Goal: Check status: Check status

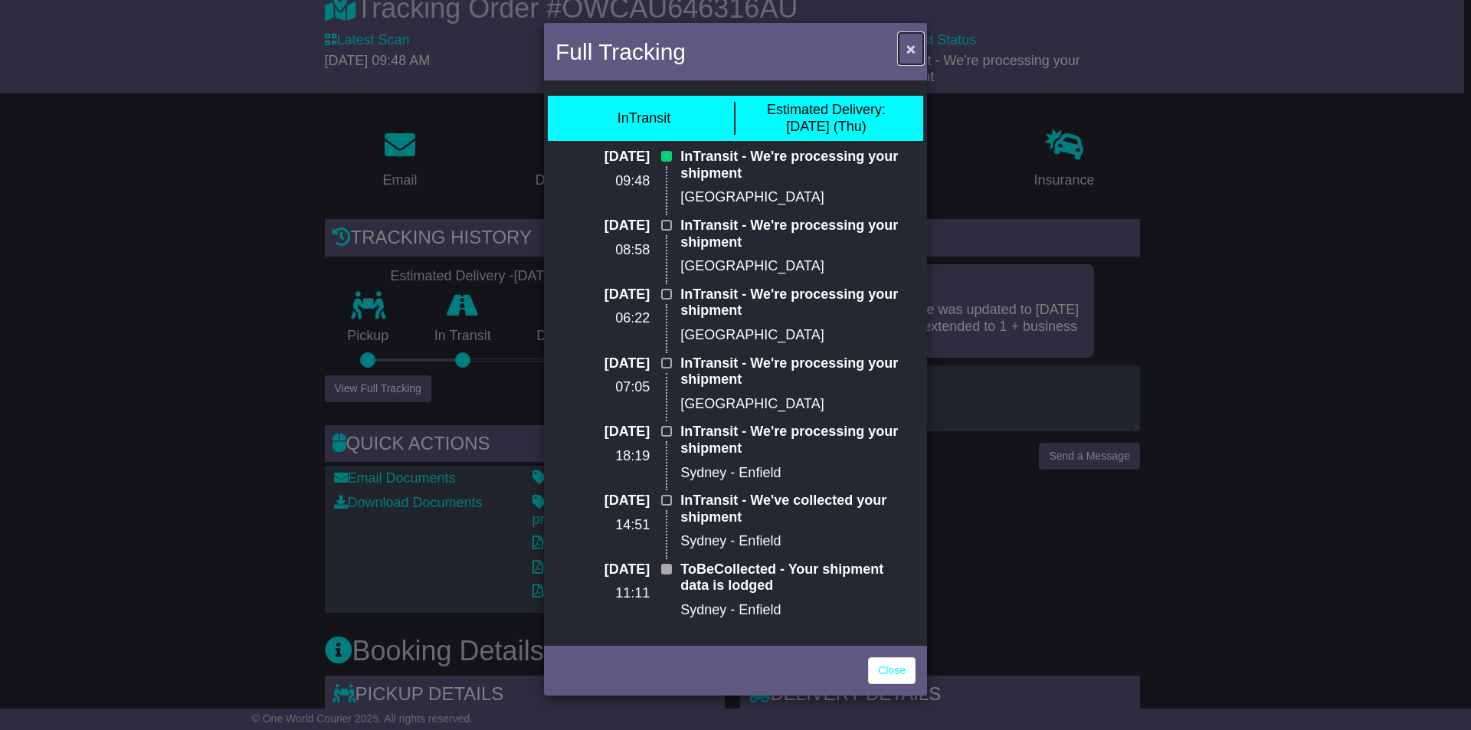
click at [911, 53] on span "×" at bounding box center [910, 49] width 9 height 18
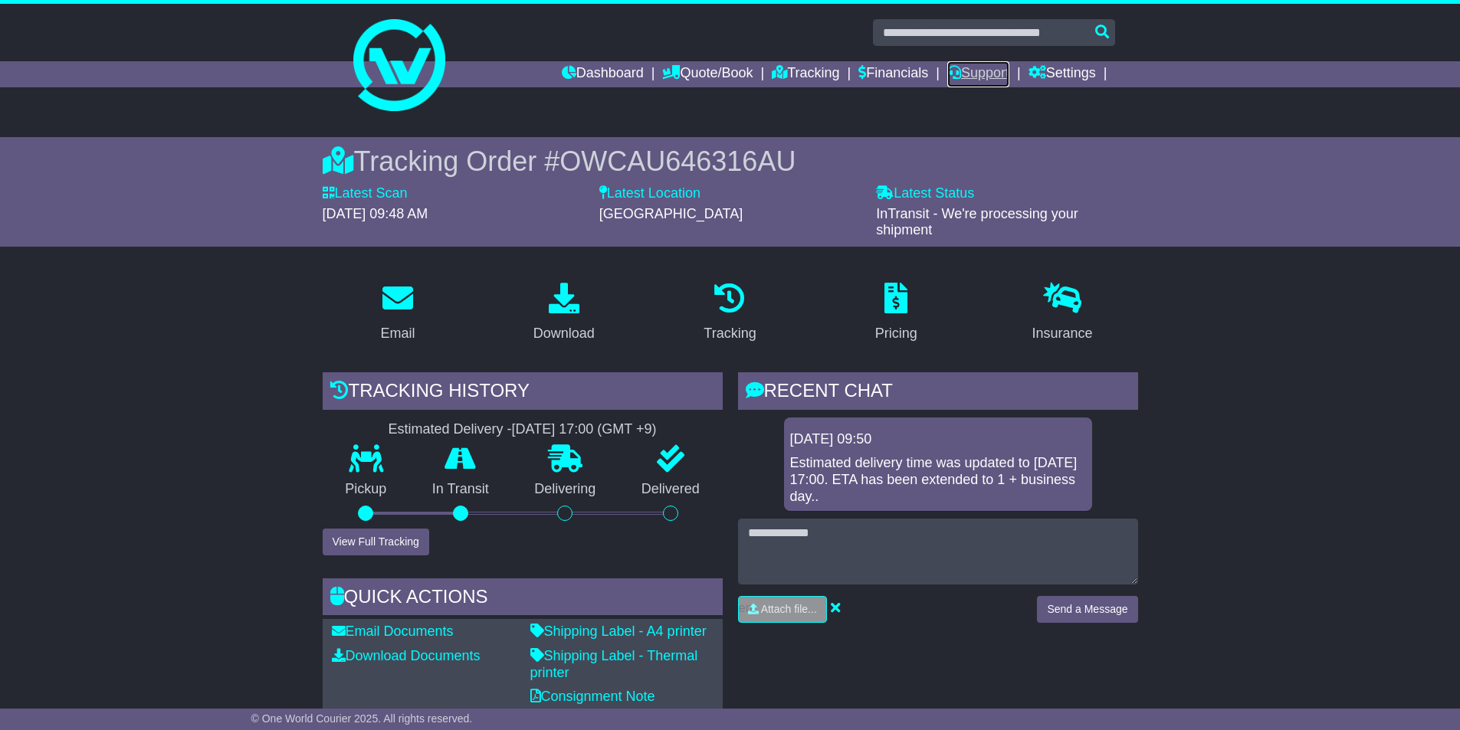
click at [989, 72] on link "Support" at bounding box center [978, 74] width 62 height 26
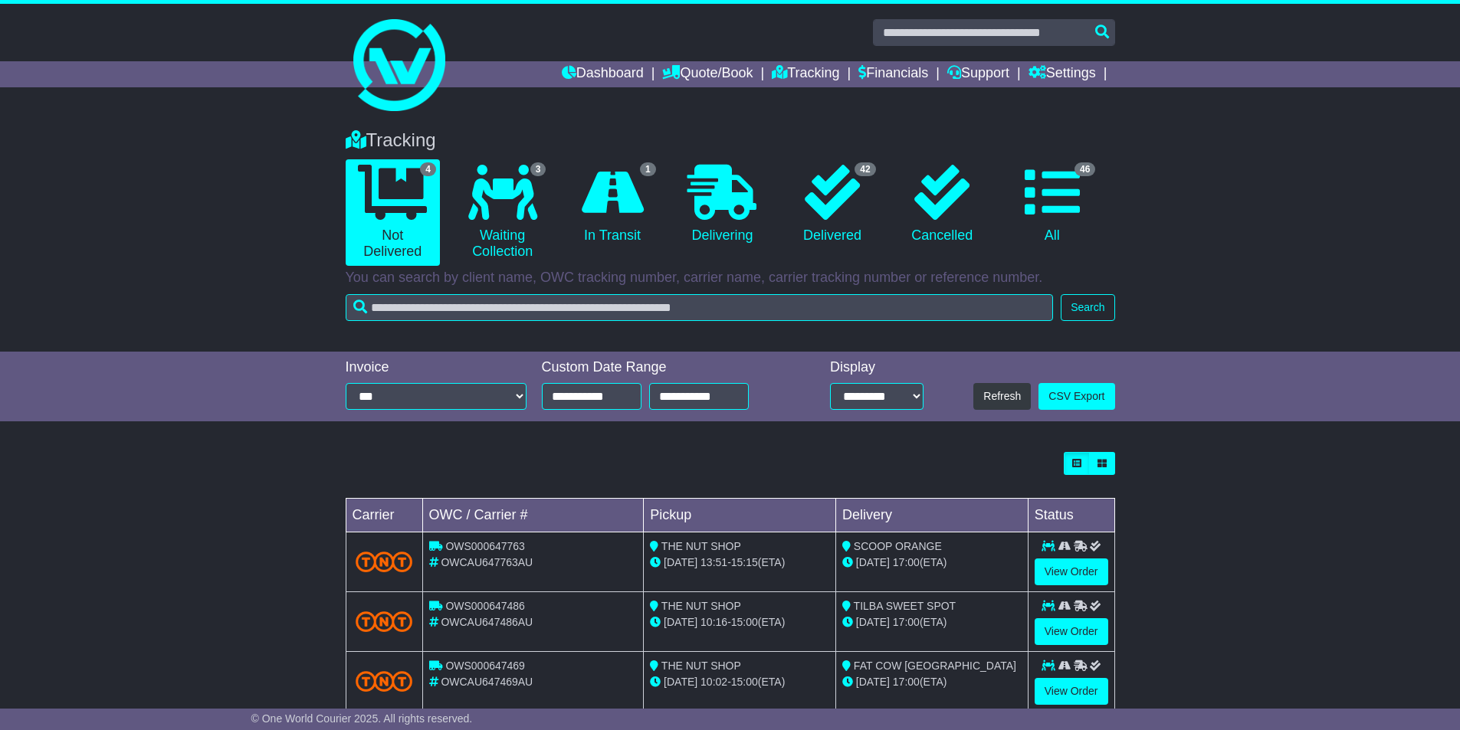
scroll to position [96, 0]
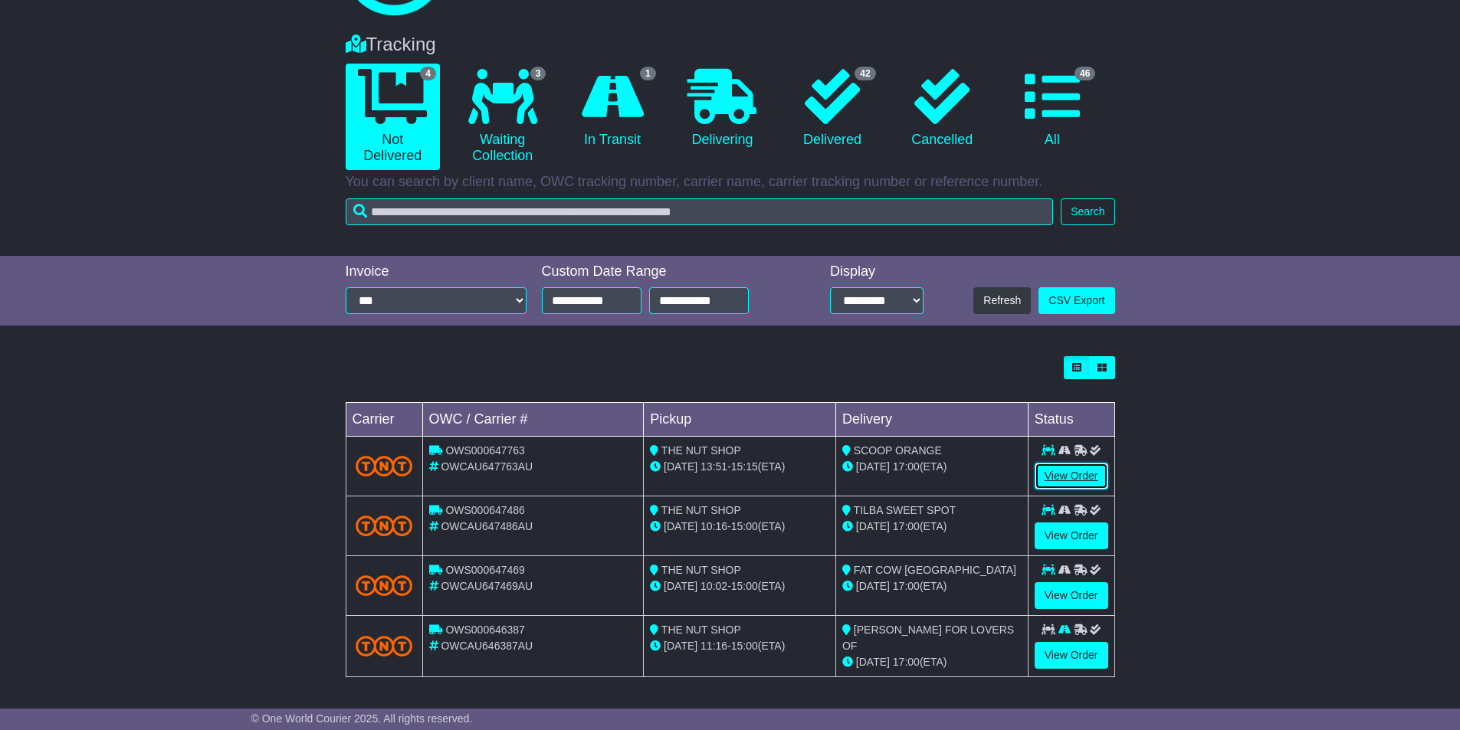
click at [1056, 482] on link "View Order" at bounding box center [1071, 476] width 74 height 27
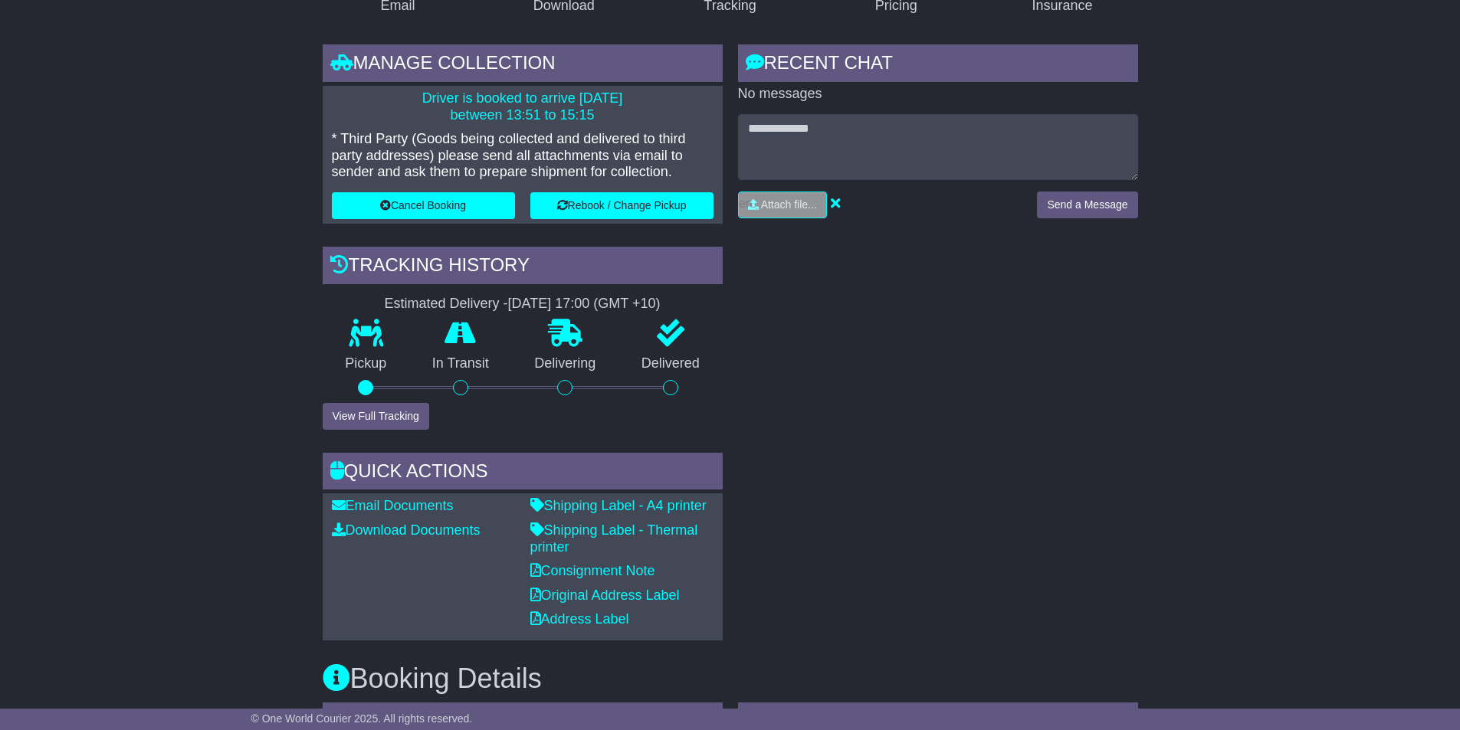
scroll to position [121, 0]
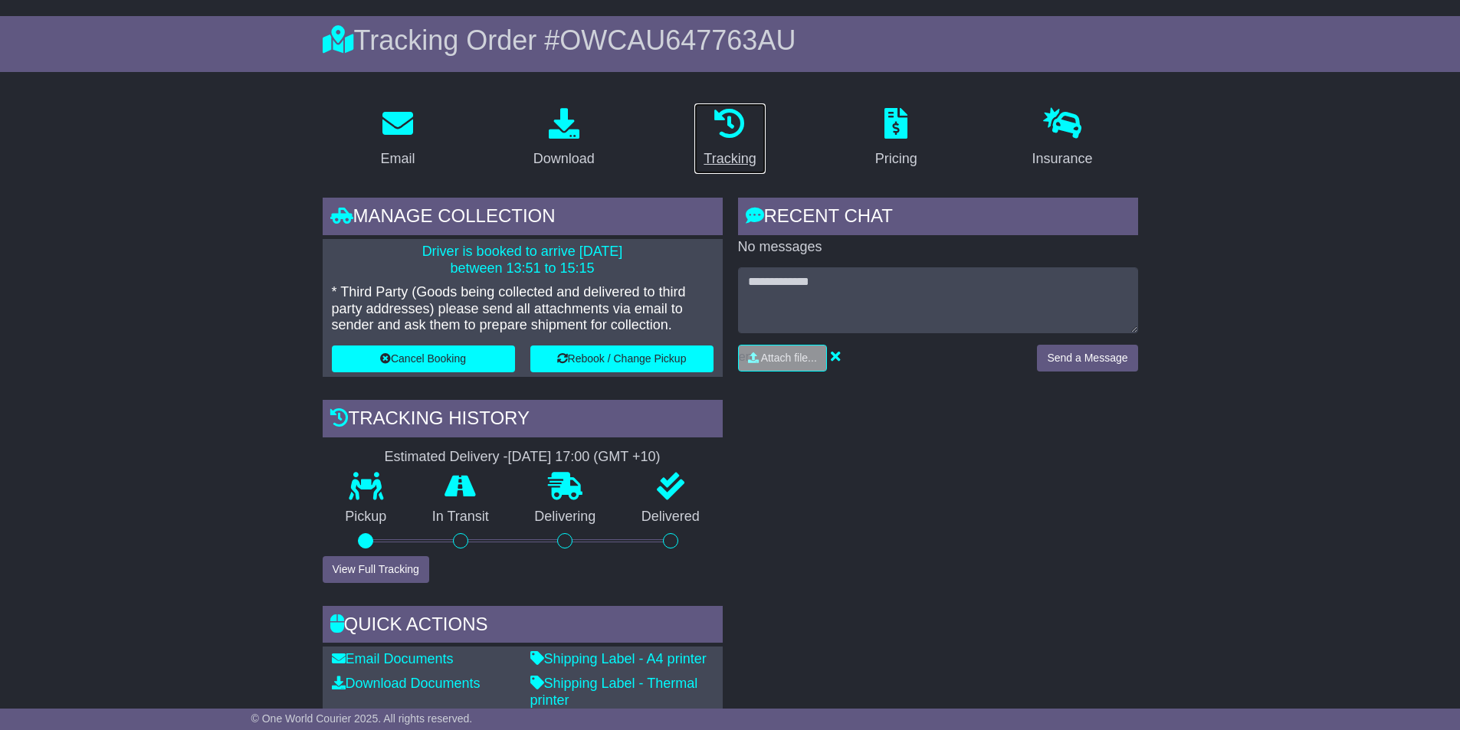
click at [739, 150] on div "Tracking" at bounding box center [729, 159] width 52 height 21
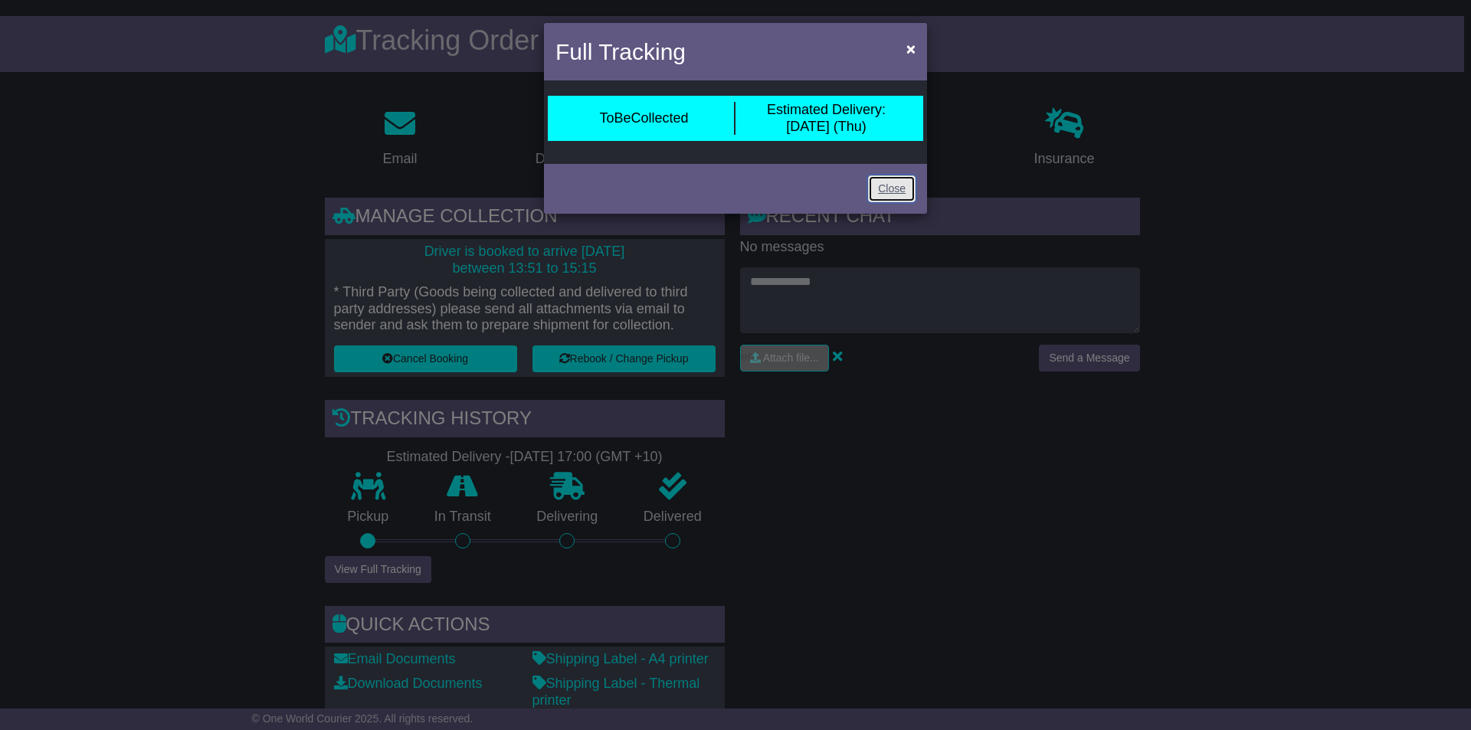
click at [900, 179] on link "Close" at bounding box center [892, 188] width 48 height 27
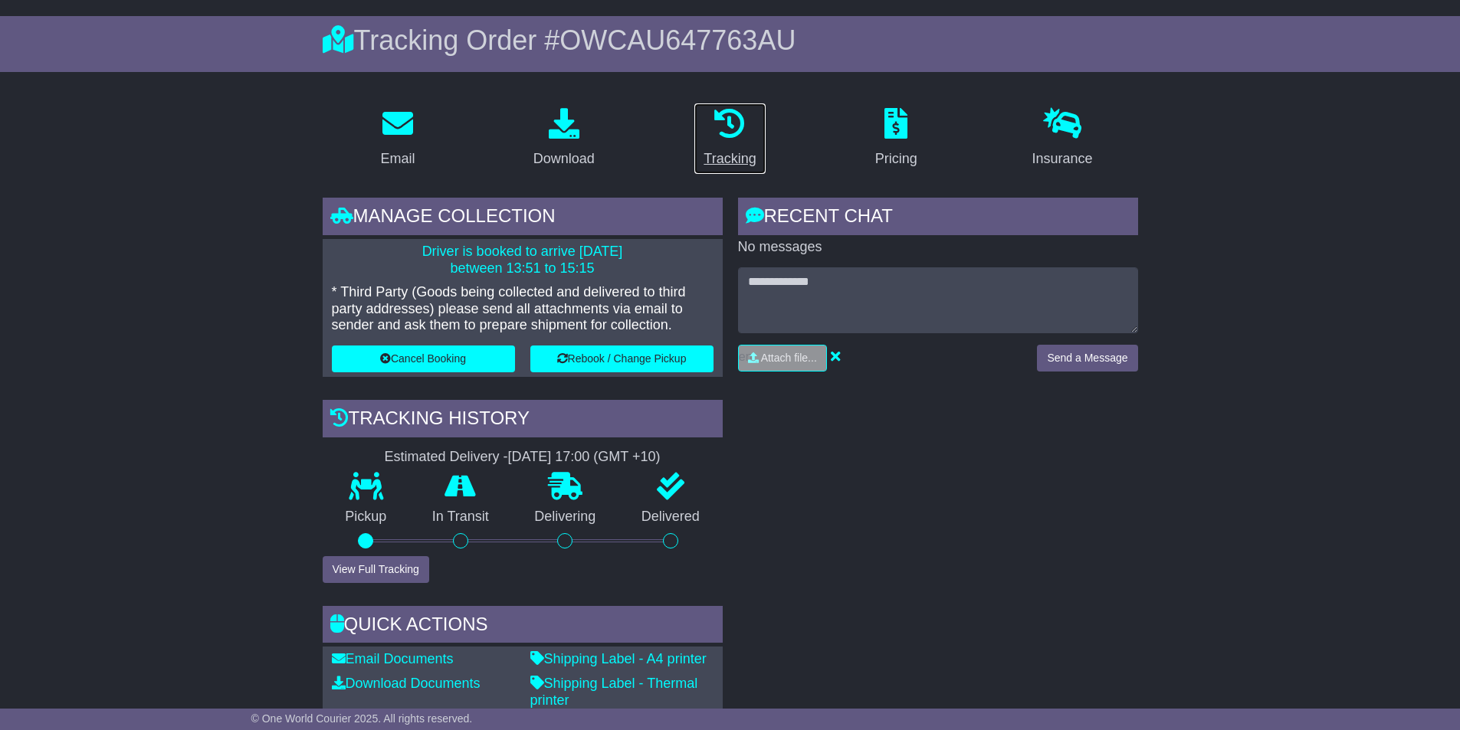
scroll to position [0, 0]
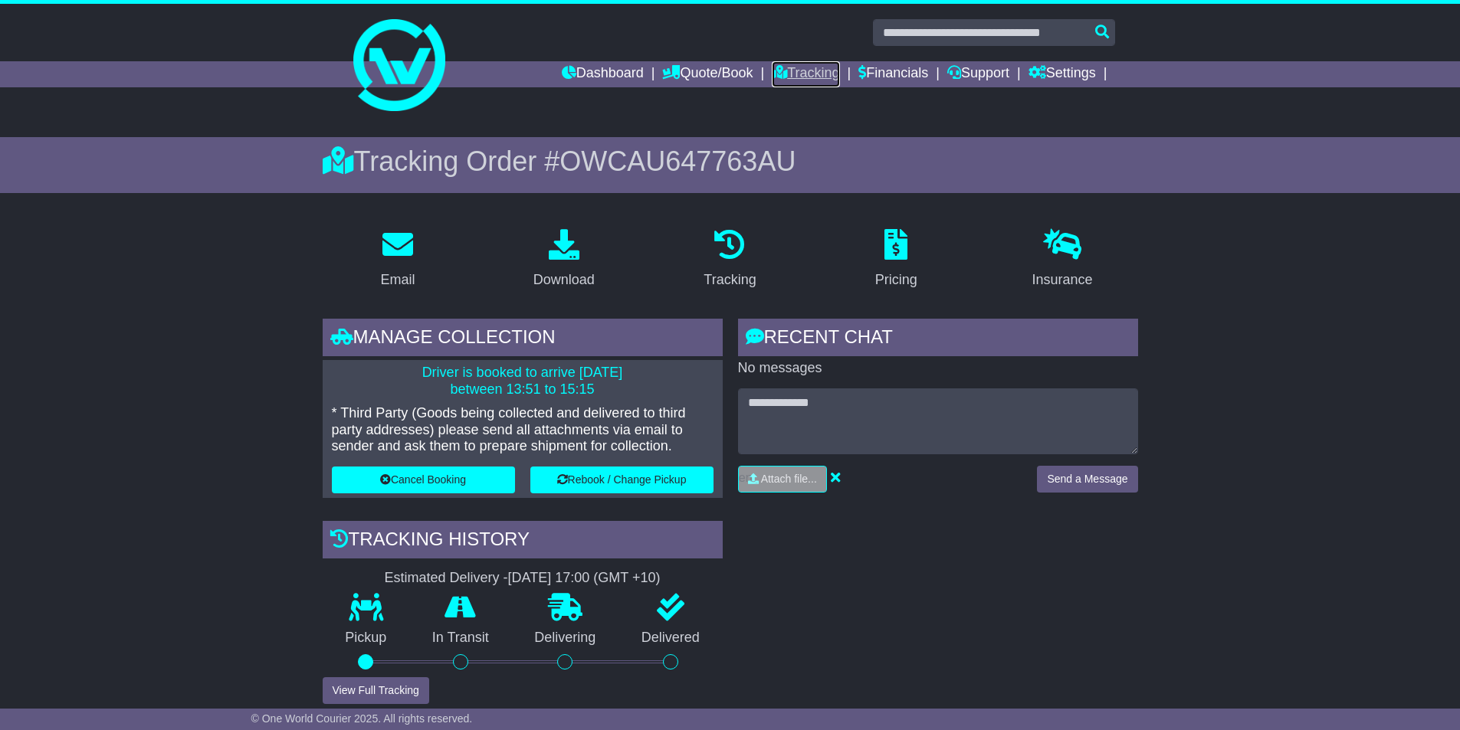
click at [801, 78] on link "Tracking" at bounding box center [805, 74] width 67 height 26
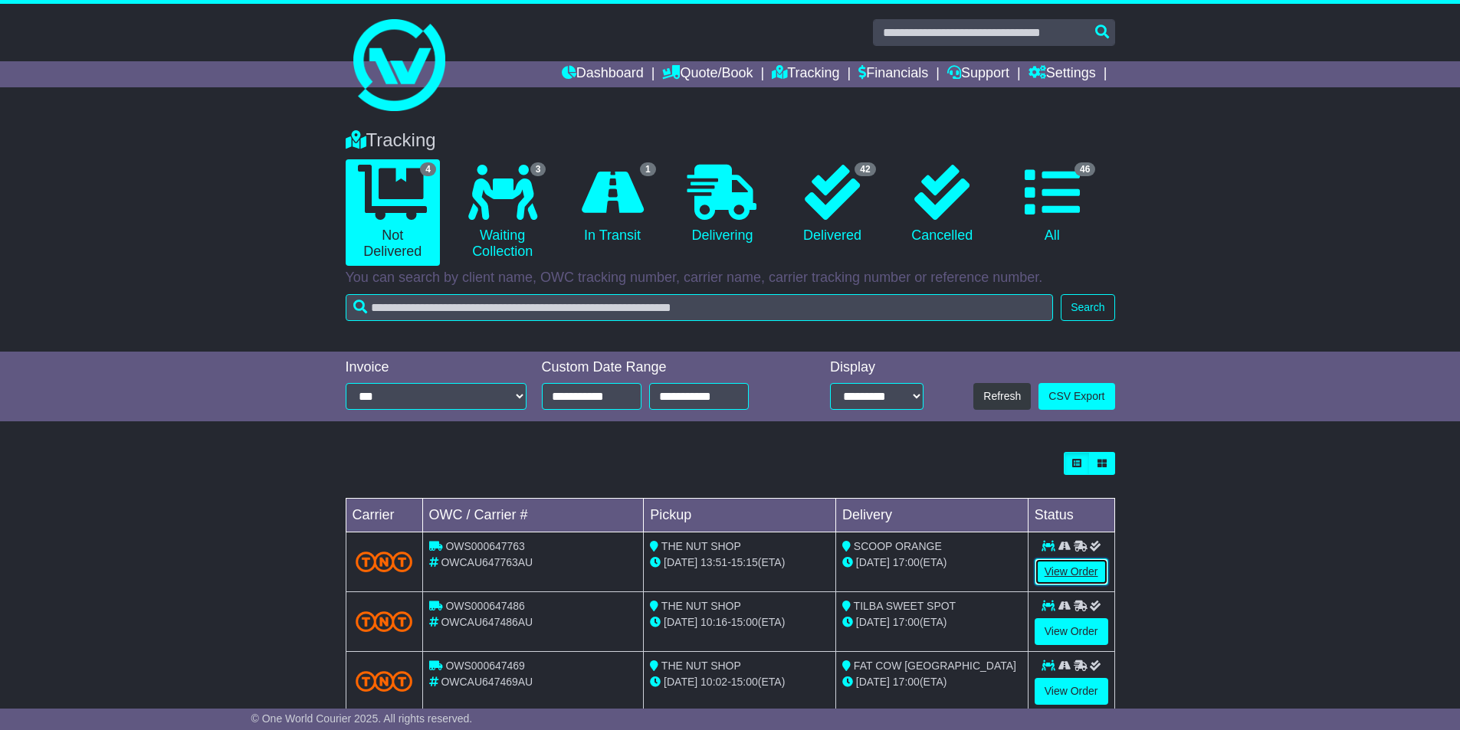
click at [1063, 575] on link "View Order" at bounding box center [1071, 572] width 74 height 27
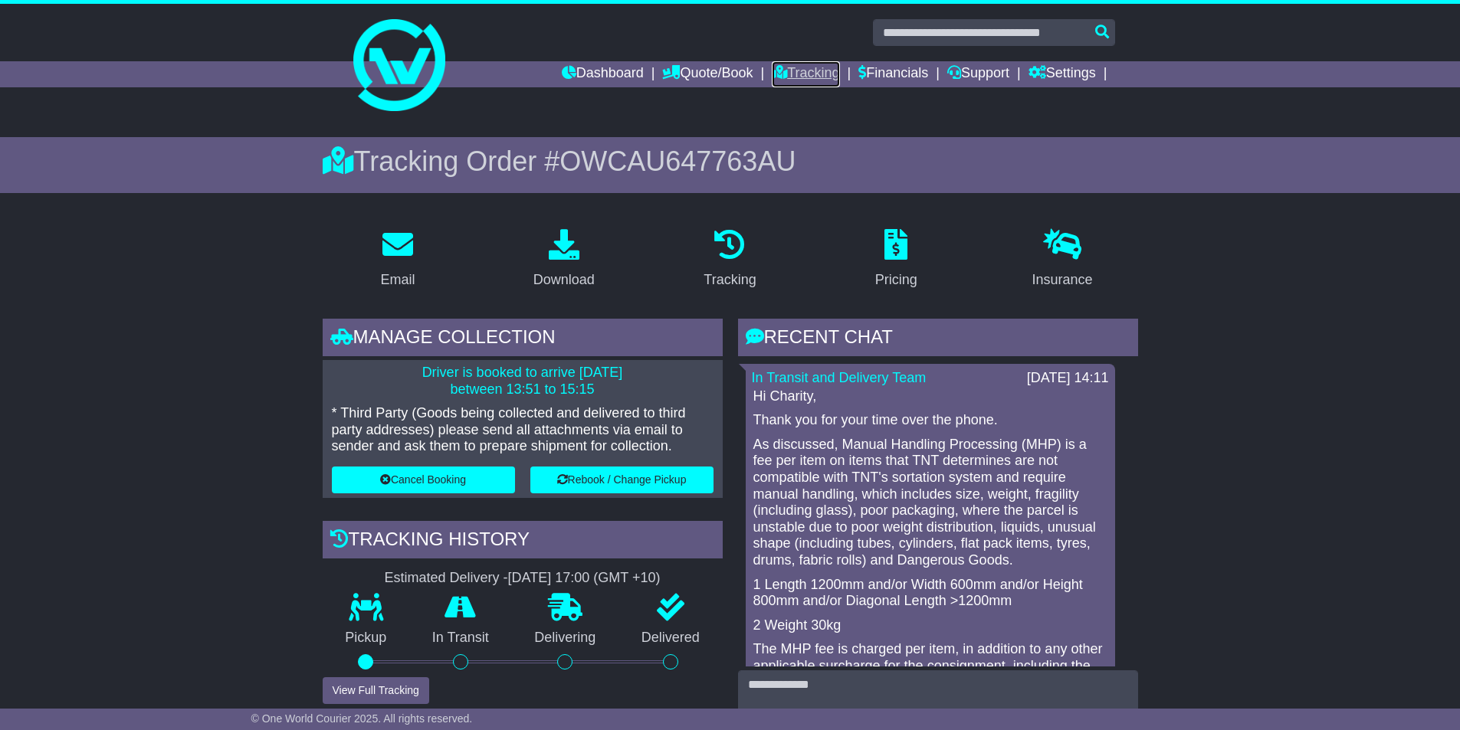
click at [807, 67] on link "Tracking" at bounding box center [805, 74] width 67 height 26
